Goal: Information Seeking & Learning: Learn about a topic

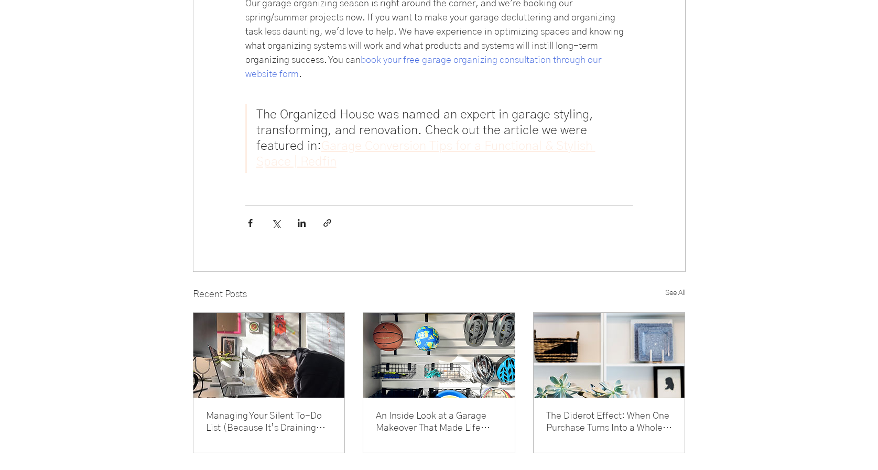
scroll to position [2655, 0]
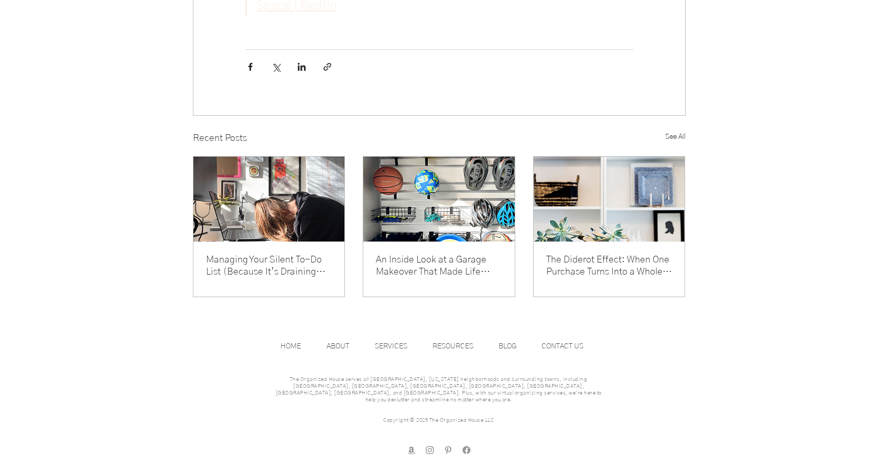
click at [408, 268] on link "An Inside Look at a Garage Makeover That Made Life Easier" at bounding box center [439, 266] width 126 height 24
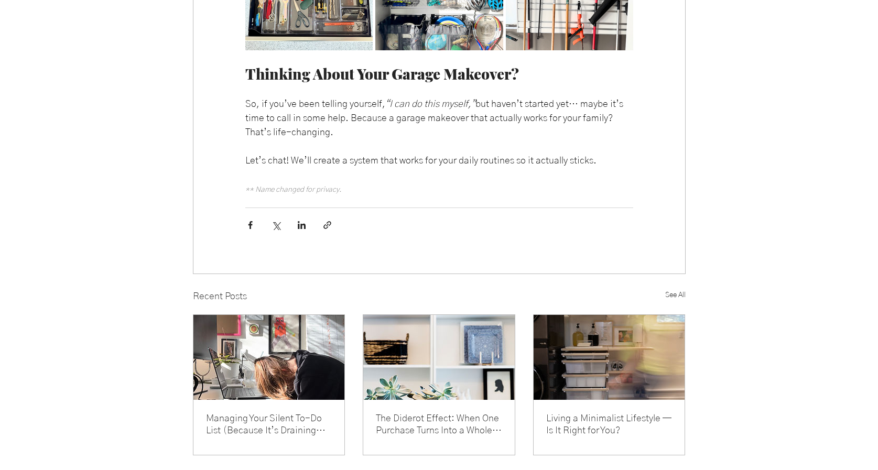
scroll to position [6876, 0]
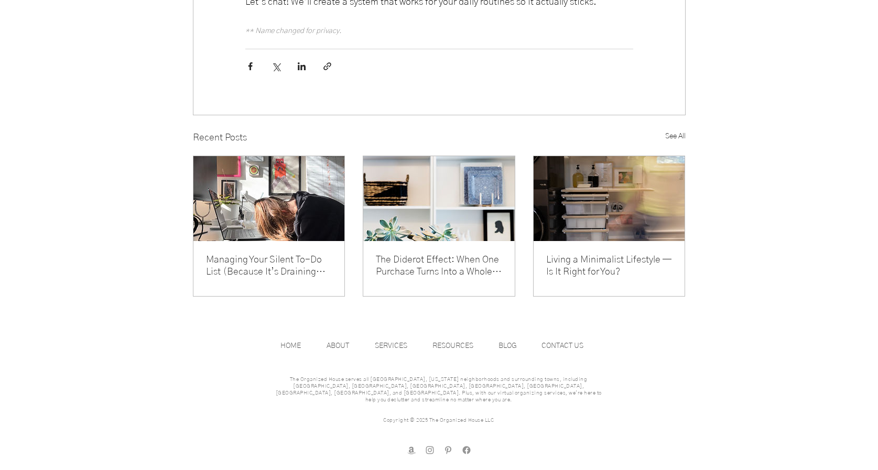
click at [297, 257] on div "Managing Your Silent To-Do List (Because It’s Draining Your Energy) 44 Post not…" at bounding box center [269, 269] width 152 height 55
click at [296, 267] on link "Managing Your Silent To-Do List (Because It’s Draining Your Energy)" at bounding box center [269, 266] width 126 height 24
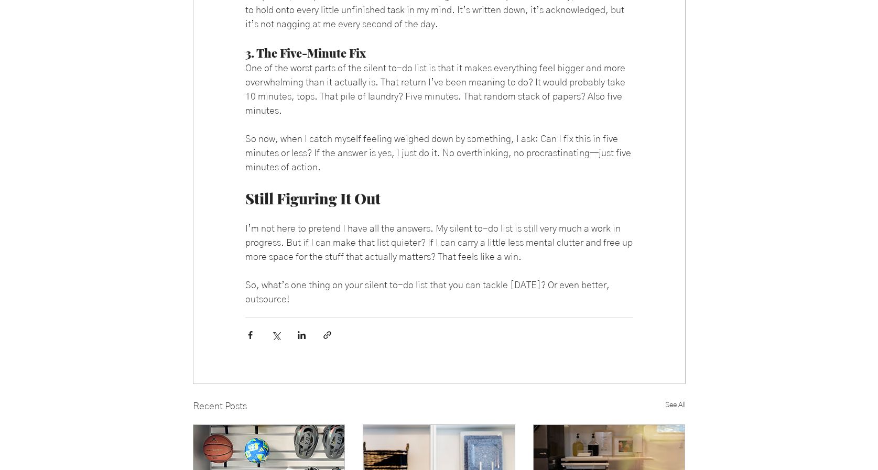
scroll to position [2352, 0]
